Goal: Task Accomplishment & Management: Use online tool/utility

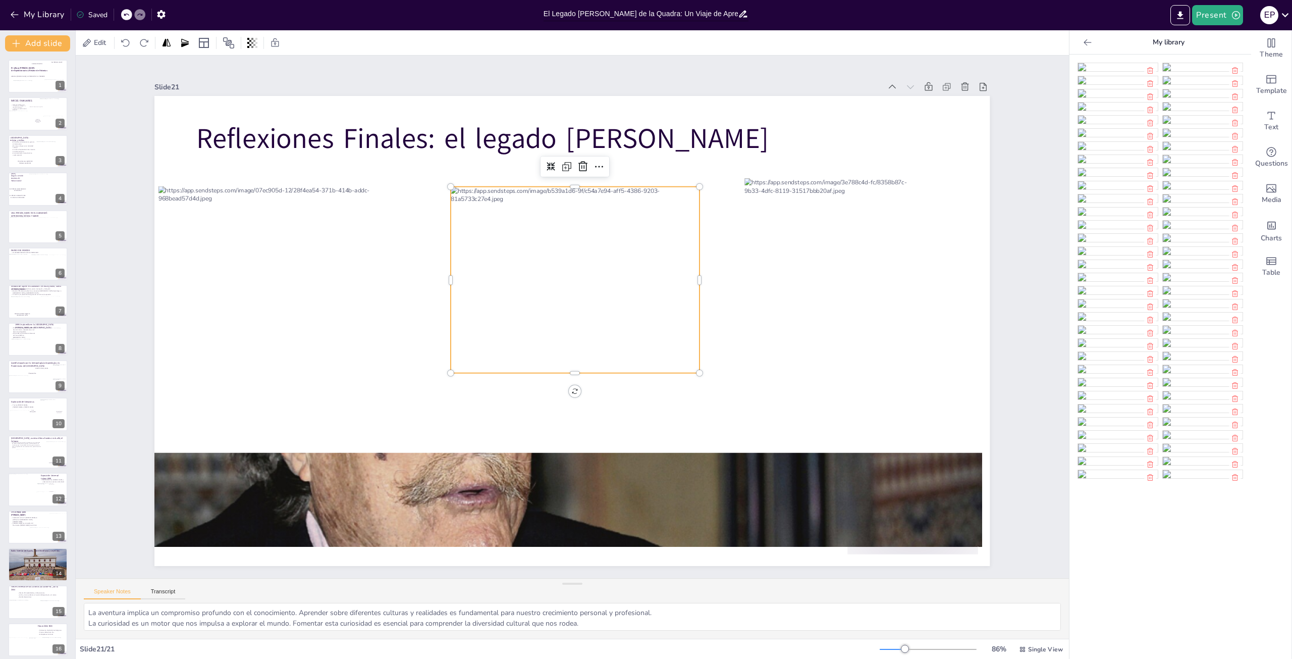
click at [644, 12] on input "El Legado [PERSON_NAME] de la Quadra: Un Viaje de Aprendizaje y Descubrimiento" at bounding box center [641, 14] width 195 height 15
click at [1286, 13] on icon at bounding box center [1286, 15] width 14 height 14
click at [1042, 38] on div at bounding box center [646, 329] width 1292 height 659
click at [1181, 16] on icon "Export to PowerPoint" at bounding box center [1181, 15] width 6 height 8
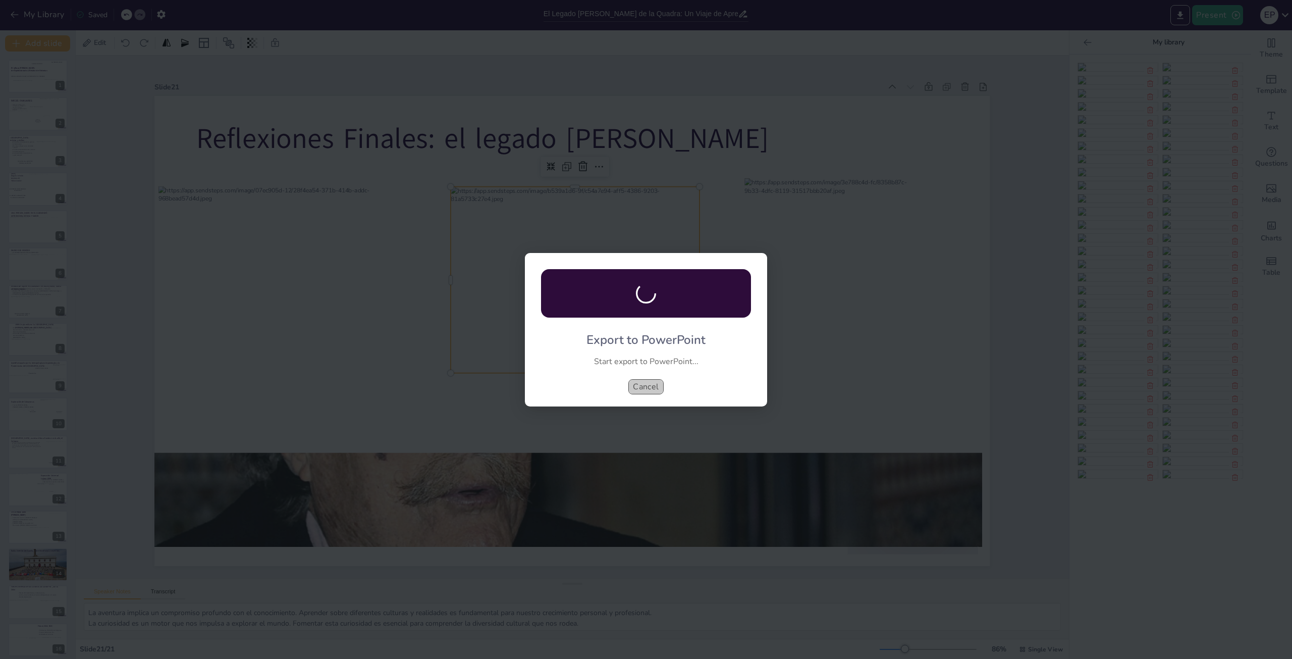
click at [642, 386] on button "Cancel" at bounding box center [645, 386] width 35 height 15
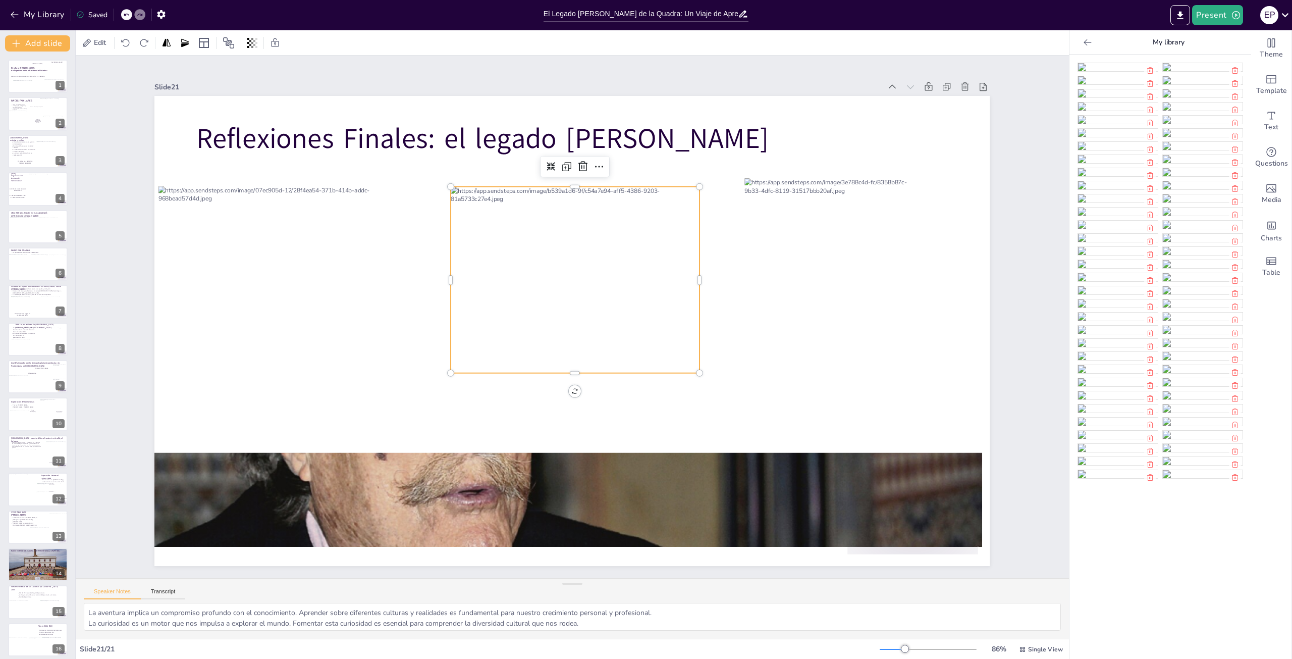
click at [1160, 42] on p "My library" at bounding box center [1168, 42] width 145 height 24
click at [1083, 46] on icon at bounding box center [1088, 42] width 10 height 10
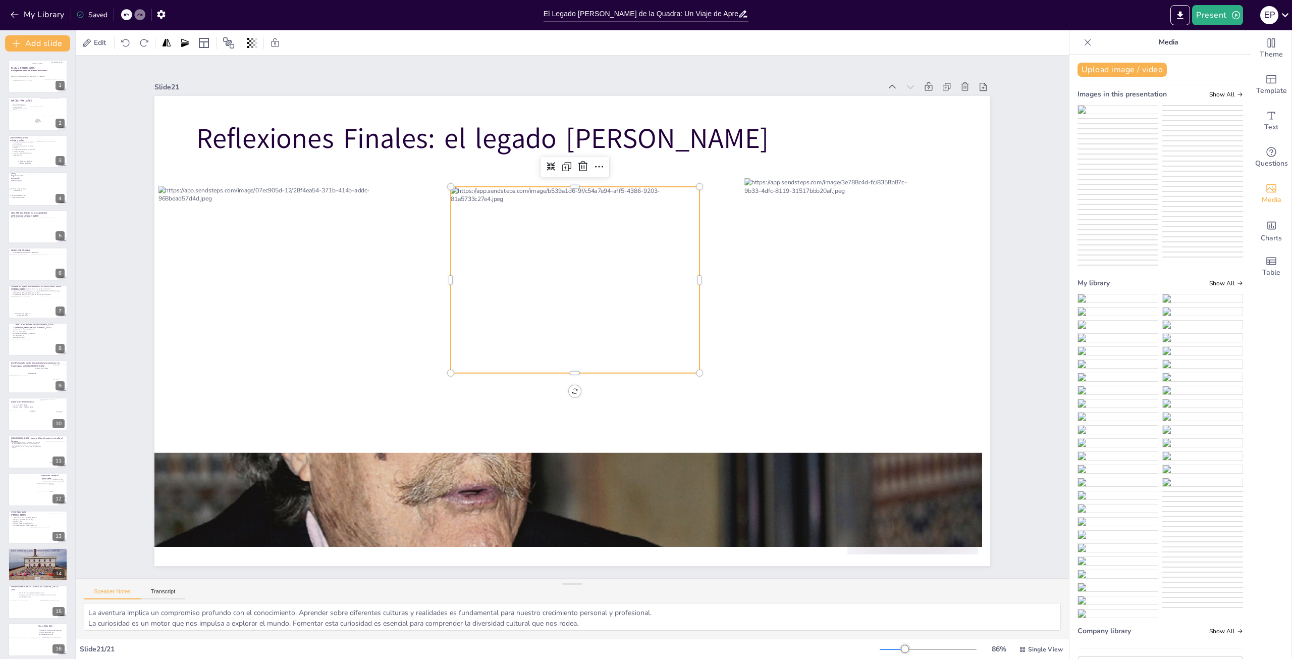
click at [1085, 44] on icon at bounding box center [1088, 42] width 7 height 7
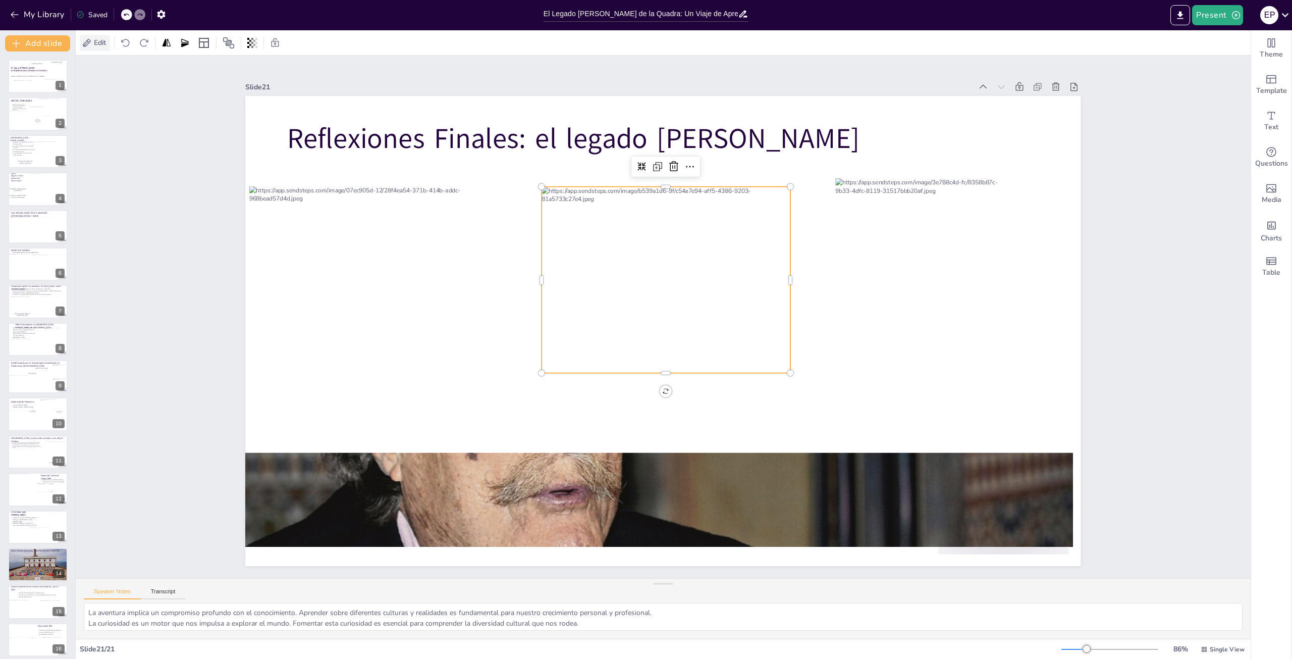
click at [94, 43] on span "Edit" at bounding box center [100, 43] width 16 height 10
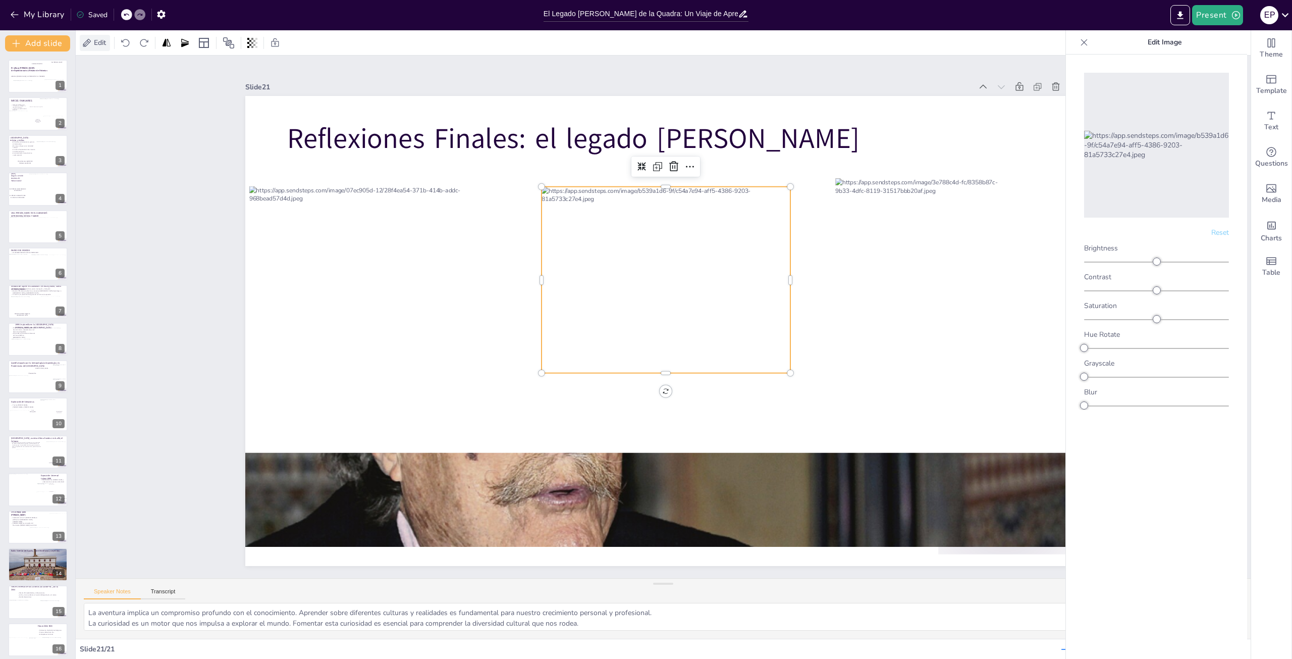
click at [94, 43] on span "Edit" at bounding box center [100, 43] width 16 height 10
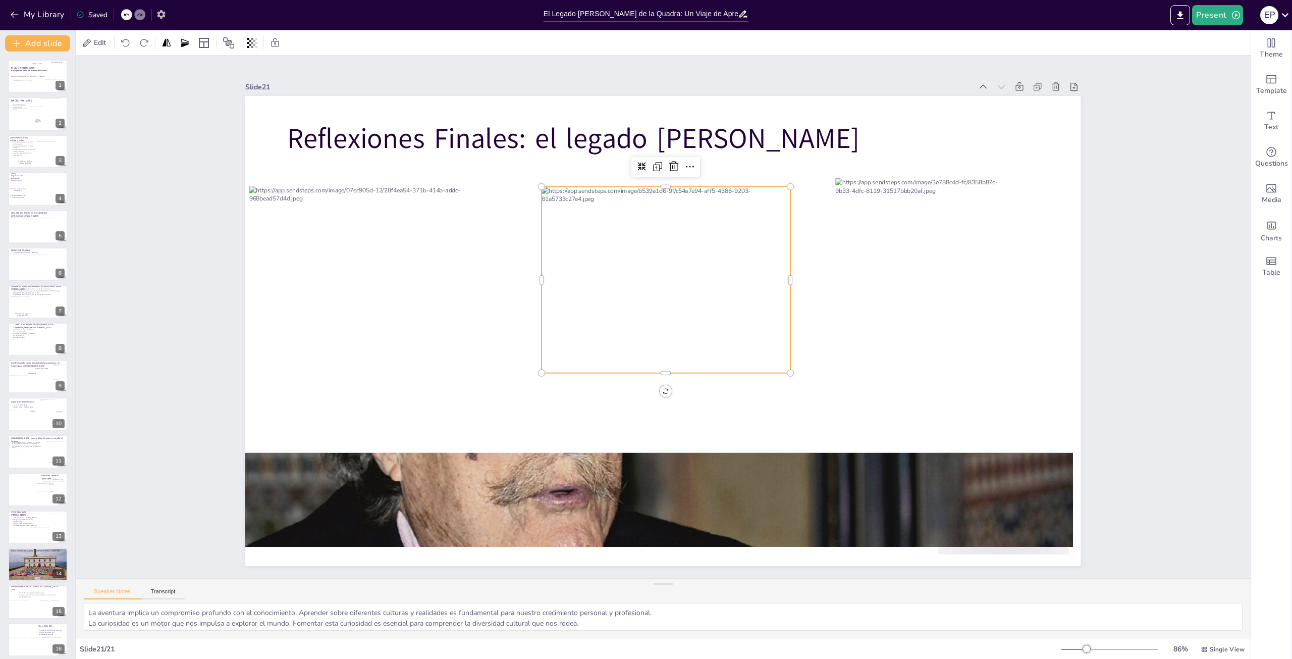
click at [159, 10] on icon "button" at bounding box center [161, 14] width 11 height 11
click at [162, 13] on icon "button" at bounding box center [161, 14] width 11 height 11
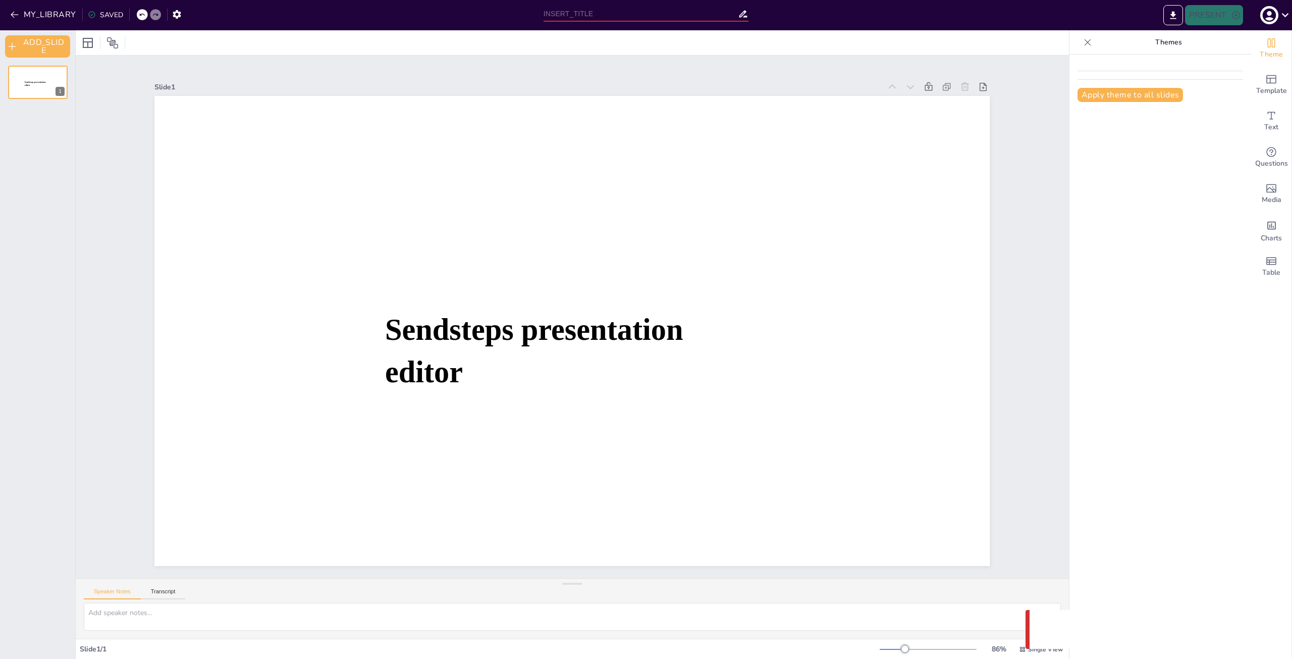
type input "El Legado [PERSON_NAME] de la Quadra: Un Viaje de Aprendizaje y Descubrimiento"
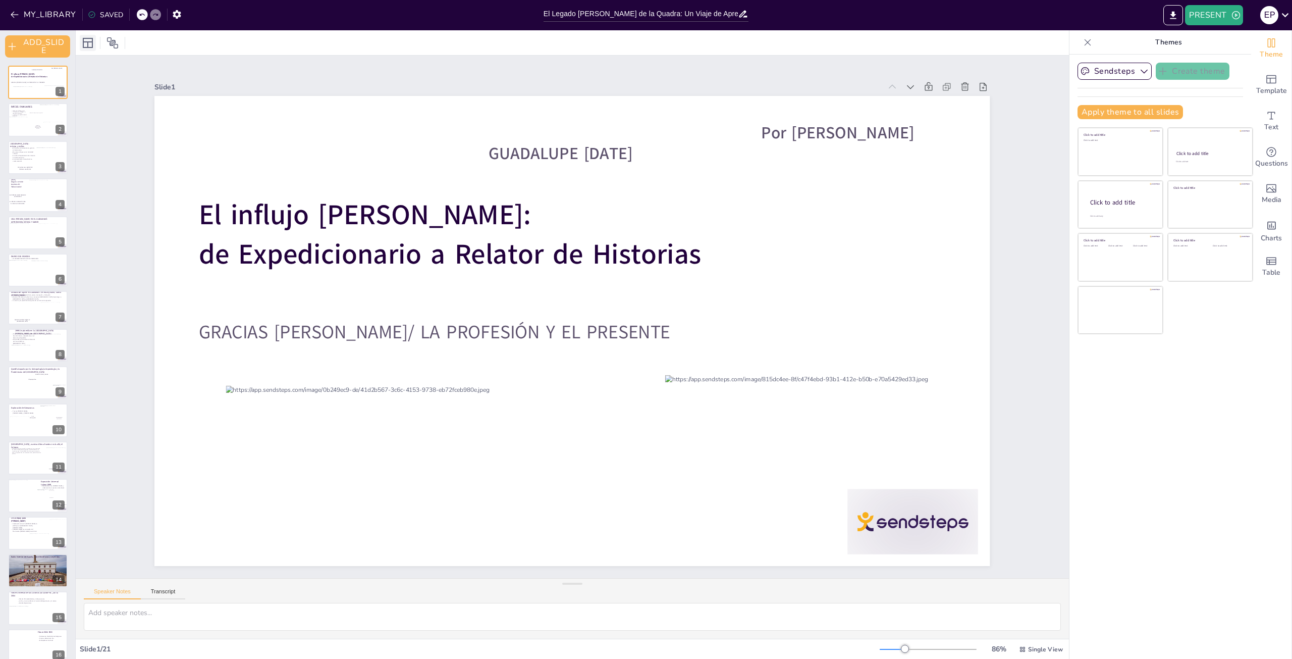
click at [89, 41] on icon at bounding box center [88, 43] width 10 height 10
click at [149, 40] on div at bounding box center [572, 42] width 993 height 25
click at [1121, 64] on button "Sendsteps" at bounding box center [1115, 71] width 74 height 17
click at [1085, 104] on div at bounding box center [1089, 104] width 8 height 8
click at [1282, 14] on icon at bounding box center [1286, 15] width 14 height 14
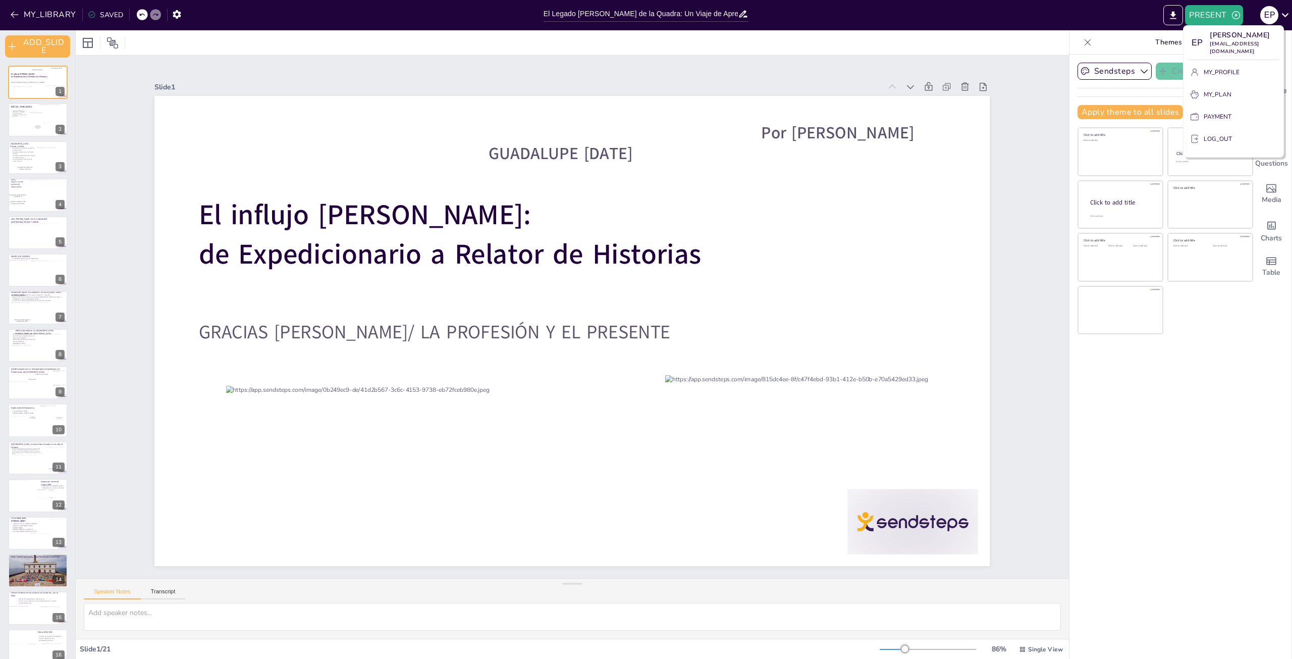
click at [1099, 21] on div at bounding box center [646, 329] width 1292 height 659
